Goal: Information Seeking & Learning: Learn about a topic

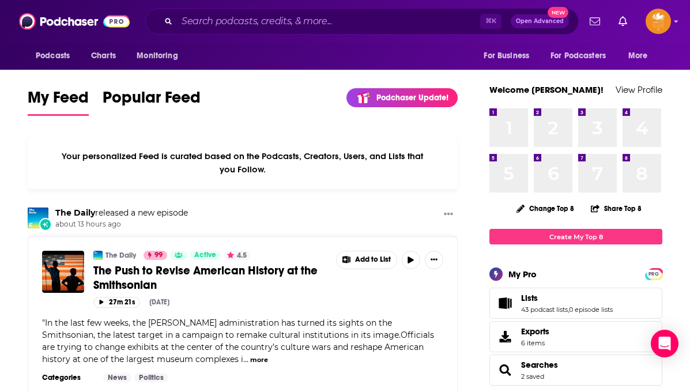
click at [530, 298] on span "Lists" at bounding box center [529, 298] width 17 height 10
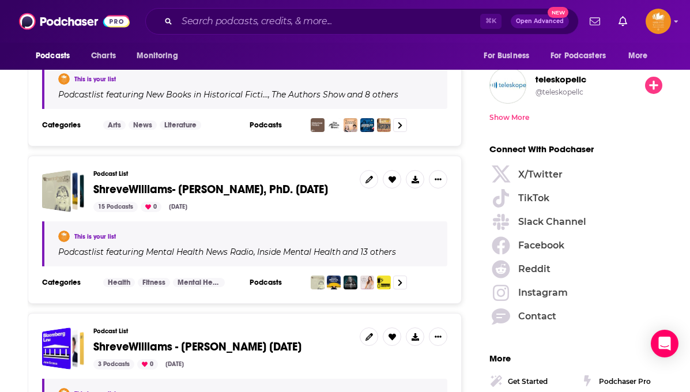
scroll to position [1589, 0]
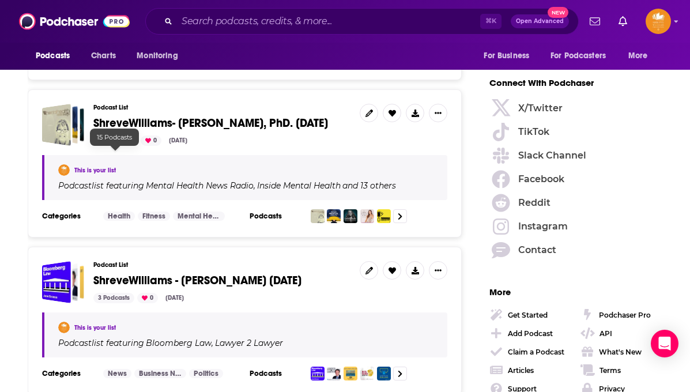
click at [118, 146] on div "15 Podcasts" at bounding box center [115, 140] width 44 height 10
click at [146, 130] on span "ShreveWilliams- [PERSON_NAME], PhD. [DATE]" at bounding box center [210, 123] width 234 height 14
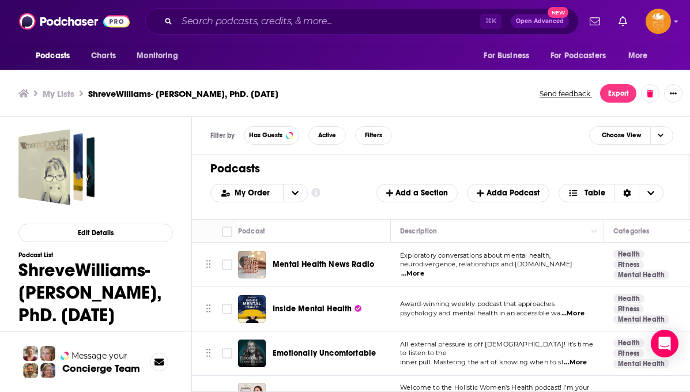
scroll to position [2, 0]
click at [364, 230] on div "Podcast" at bounding box center [309, 231] width 143 height 14
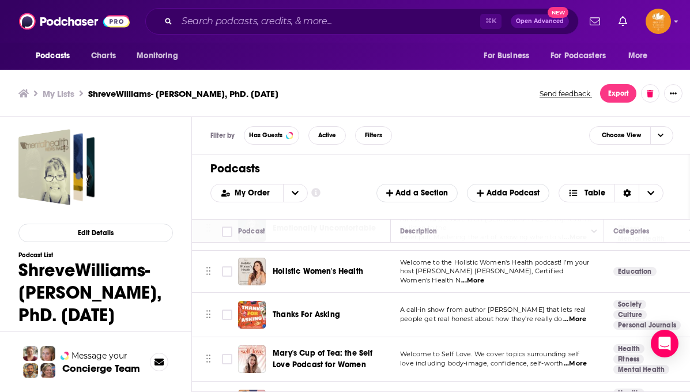
scroll to position [144, 0]
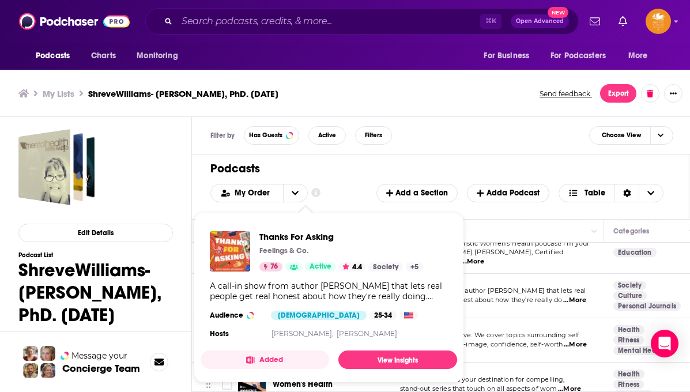
click at [309, 294] on div "A call-in show from author [PERSON_NAME] that lets real people get real honest …" at bounding box center [329, 291] width 238 height 21
click at [513, 291] on span "A call-in show from author [PERSON_NAME] that lets real" at bounding box center [492, 290] width 185 height 8
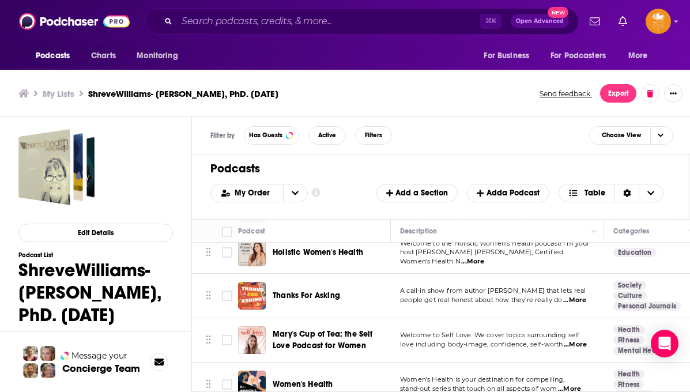
click at [517, 291] on span "A call-in show from author [PERSON_NAME] that lets real" at bounding box center [492, 290] width 185 height 8
copy span "[PERSON_NAME]"
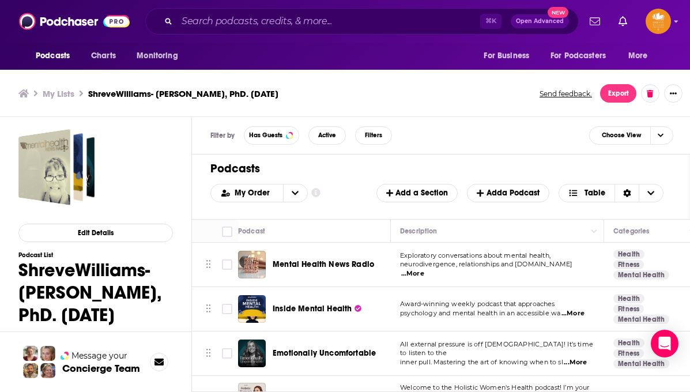
scroll to position [0, 0]
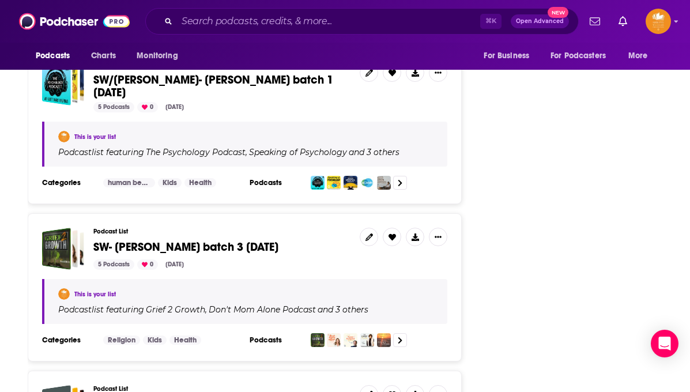
scroll to position [3256, 0]
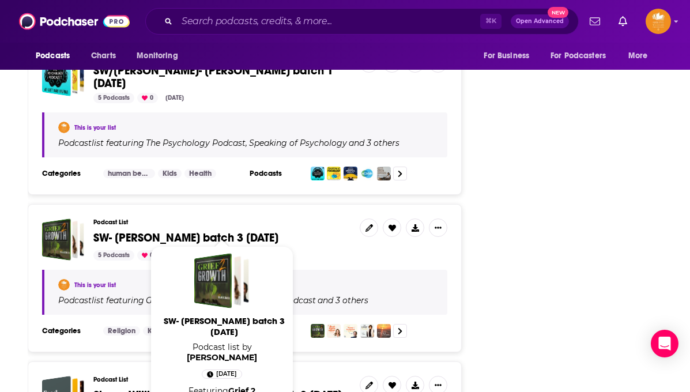
click at [158, 230] on span "SW- [PERSON_NAME] batch 3 [DATE]" at bounding box center [185, 237] width 185 height 14
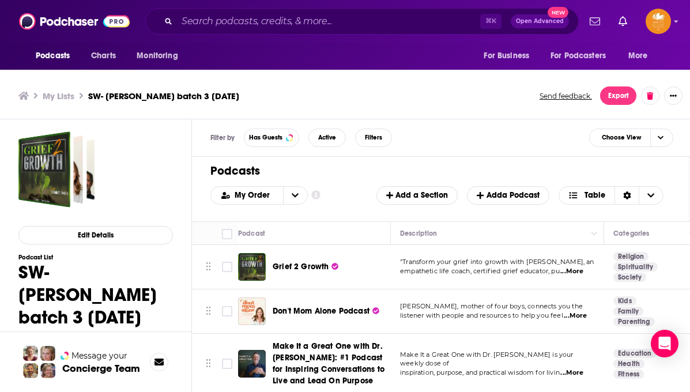
click at [349, 224] on th "Podcast" at bounding box center [314, 233] width 153 height 23
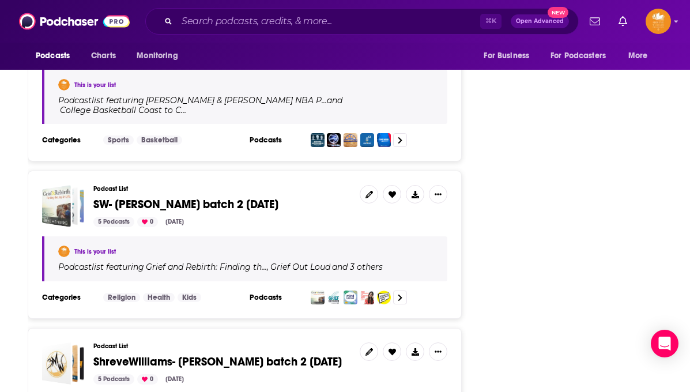
scroll to position [3780, 0]
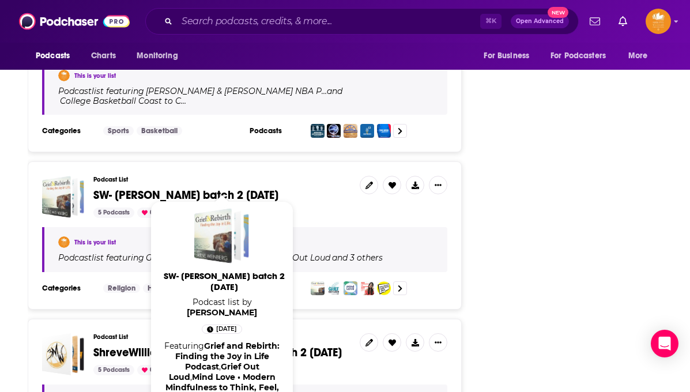
click at [129, 188] on span "SW- [PERSON_NAME] batch 2 [DATE]" at bounding box center [185, 195] width 185 height 14
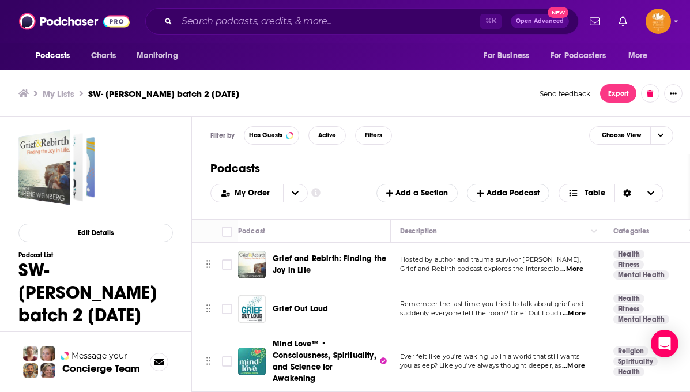
scroll to position [2, 0]
click at [334, 230] on div "Podcast" at bounding box center [309, 231] width 143 height 14
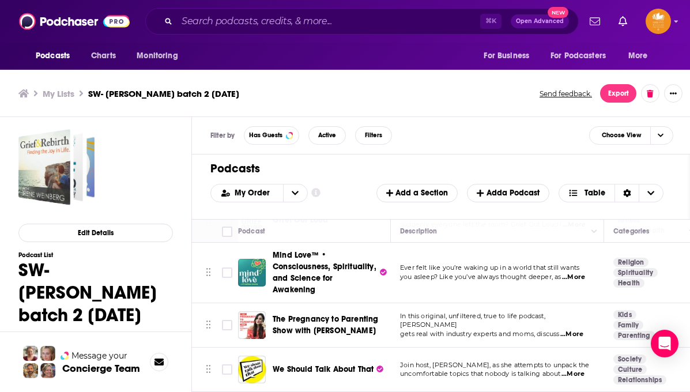
scroll to position [89, 0]
click at [313, 24] on input "Search podcasts, credits, & more..." at bounding box center [328, 21] width 303 height 18
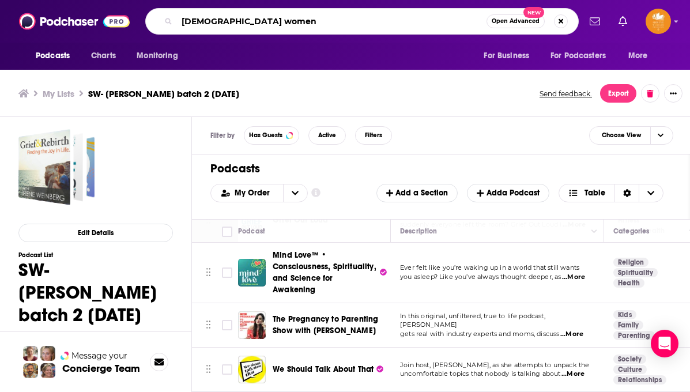
type input "[DEMOGRAPHIC_DATA] women"
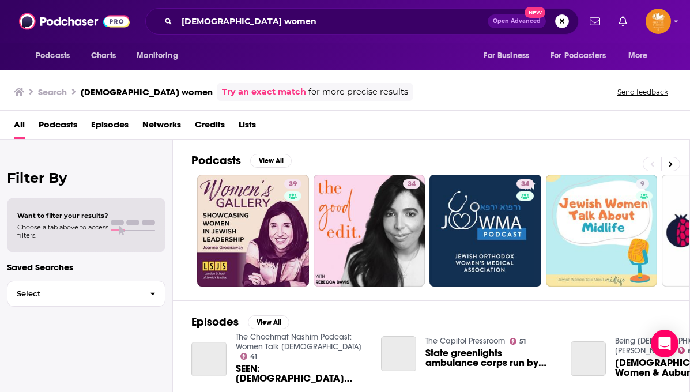
click at [67, 124] on span "Podcasts" at bounding box center [58, 127] width 39 height 24
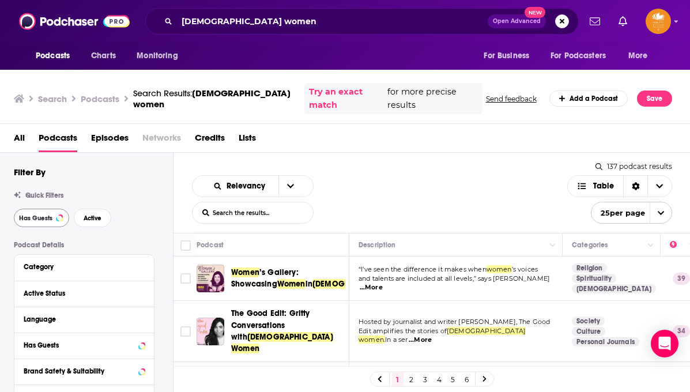
click at [31, 215] on span "Has Guests" at bounding box center [35, 218] width 33 height 6
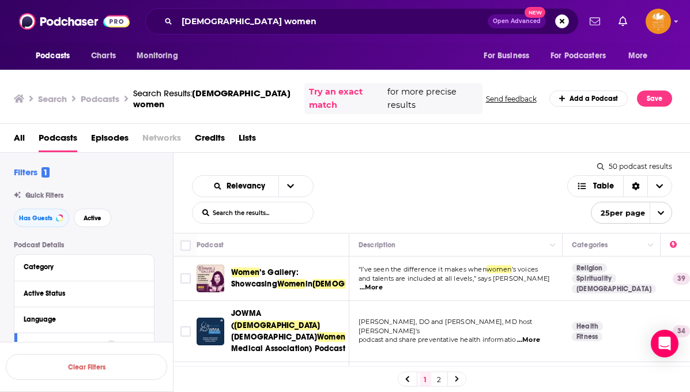
click at [320, 286] on td "Women ’s Gallery: Showcasing Women in [DEMOGRAPHIC_DATA] Leadership" at bounding box center [272, 278] width 153 height 44
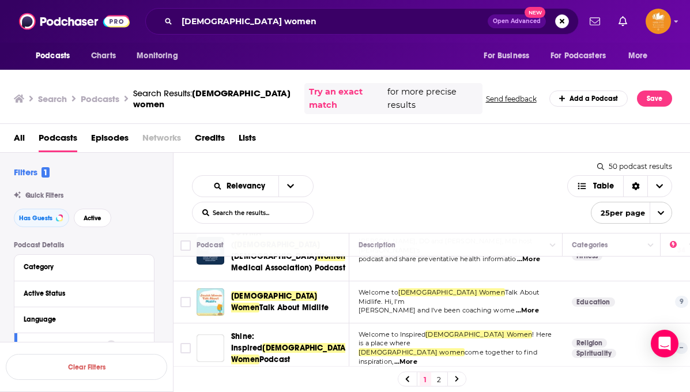
scroll to position [82, 0]
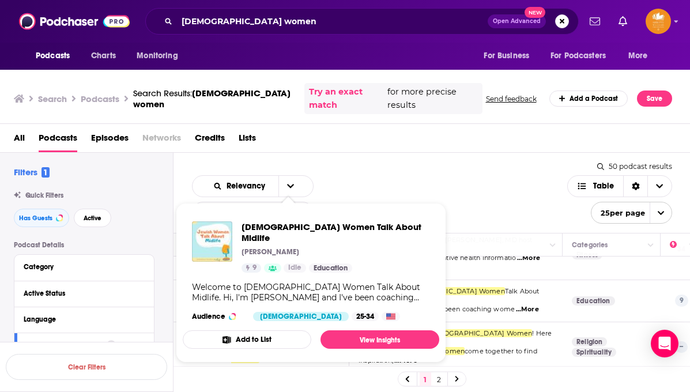
click at [510, 175] on div "Relevancy List Search Input Search the results... Table" at bounding box center [379, 199] width 375 height 48
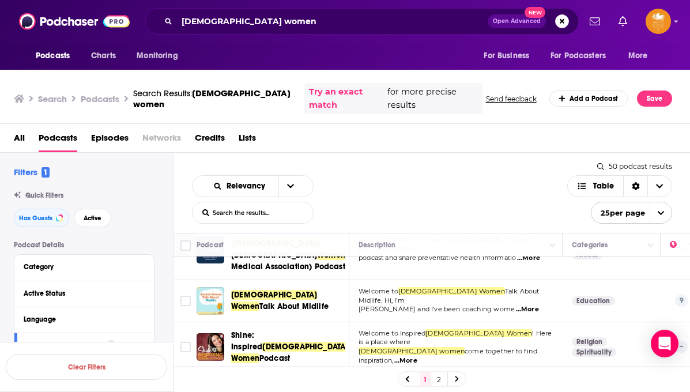
click at [351, 205] on div "Relevancy List Search Input Search the results... Table" at bounding box center [379, 199] width 375 height 48
click at [340, 274] on div "Podcasts Charts Monitoring [DEMOGRAPHIC_DATA] women Open Advanced New For Busin…" at bounding box center [345, 196] width 690 height 392
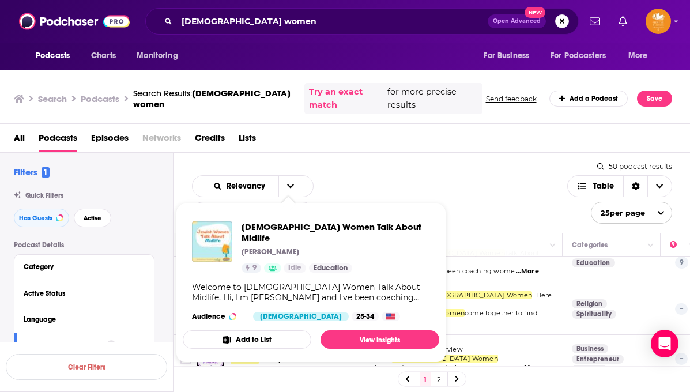
scroll to position [123, 0]
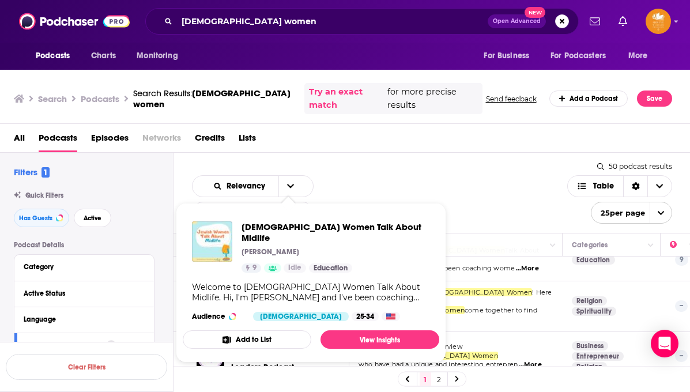
click at [483, 196] on div "Relevancy List Search Input Search the results... Table" at bounding box center [379, 199] width 375 height 48
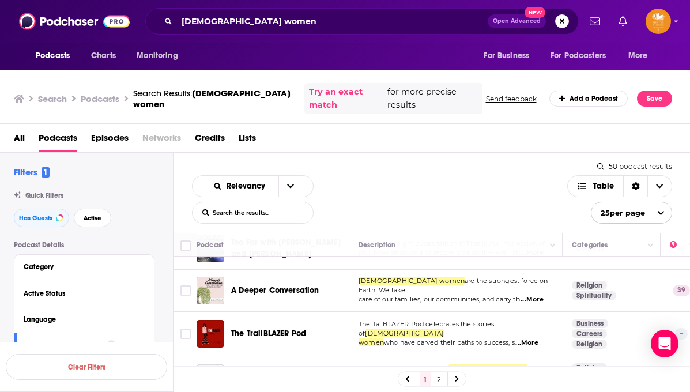
scroll to position [1005, 0]
